Goal: Task Accomplishment & Management: Use online tool/utility

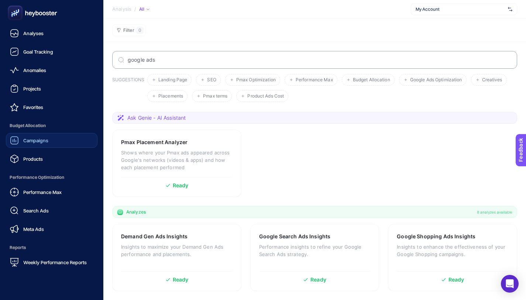
click at [38, 144] on div "Campaigns" at bounding box center [29, 140] width 38 height 9
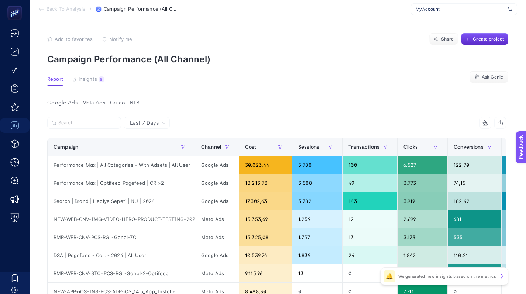
click at [297, 53] on section "Add to favorites false Notify me Share Create project Campaign Performance (All…" at bounding box center [277, 48] width 461 height 31
click at [498, 74] on span "Ask Genie" at bounding box center [492, 77] width 21 height 6
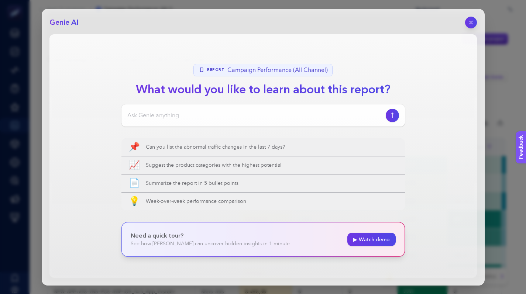
click at [252, 113] on input at bounding box center [255, 115] width 256 height 9
click at [468, 19] on icon "button" at bounding box center [471, 22] width 6 height 6
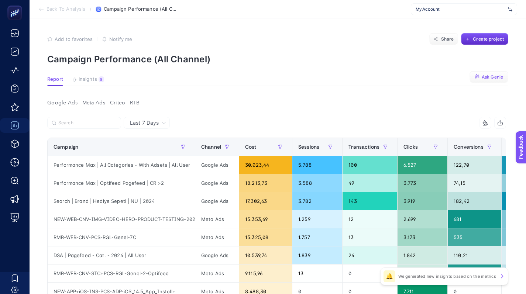
click at [353, 82] on section "Report Insights 8 We generated new insights based on the metrics Ask Genie" at bounding box center [277, 81] width 461 height 10
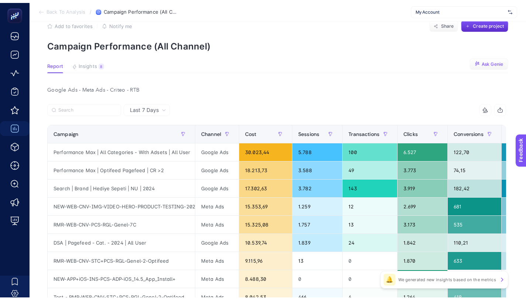
scroll to position [19, 0]
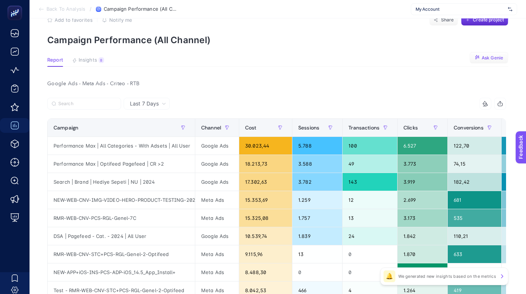
click at [432, 10] on span "My Account" at bounding box center [460, 9] width 89 height 6
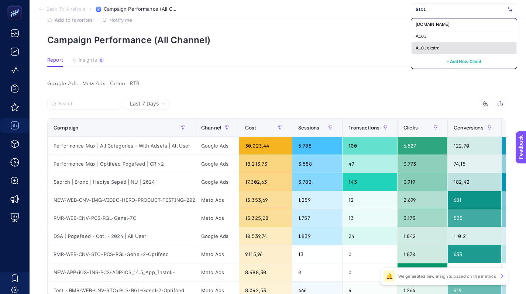
type input "a101"
click at [432, 48] on span "A101 ekstra" at bounding box center [428, 48] width 24 height 6
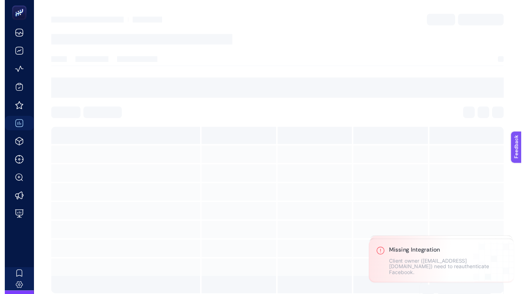
scroll to position [0, 0]
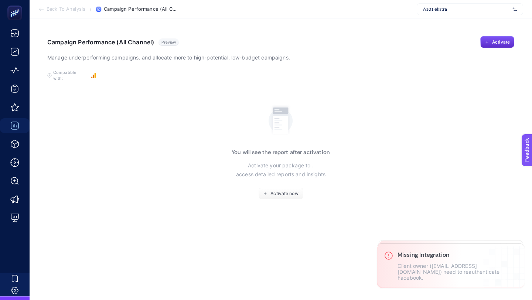
click at [62, 10] on span "Back To Analysis" at bounding box center [66, 9] width 39 height 6
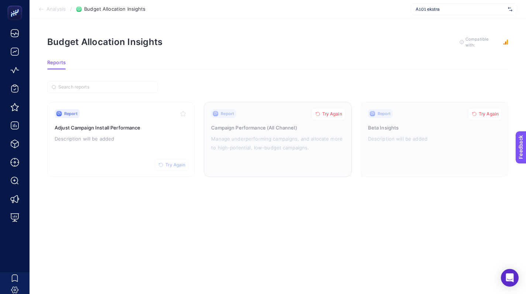
click at [320, 112] on button "Try Again" at bounding box center [329, 114] width 34 height 12
click at [482, 109] on button "Try Again" at bounding box center [485, 114] width 34 height 12
click at [260, 136] on p "Manage underperforming campaigns, and allocate more to high-potential, low-budg…" at bounding box center [277, 143] width 133 height 18
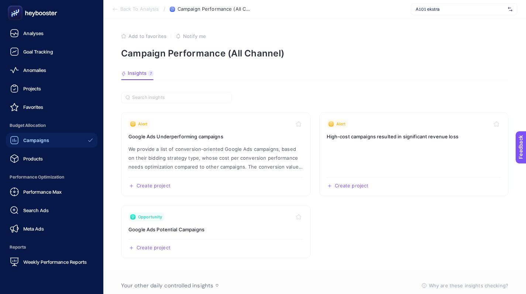
click at [25, 140] on span "Campaigns" at bounding box center [36, 140] width 26 height 6
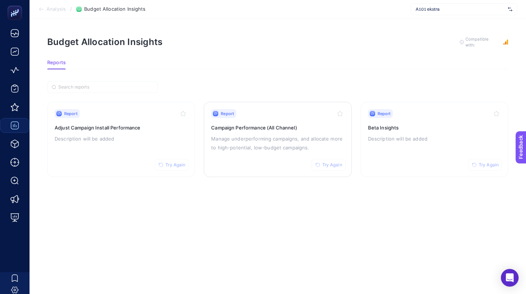
click at [290, 138] on p "Manage underperforming campaigns, and allocate more to high-potential, low-budg…" at bounding box center [277, 143] width 133 height 18
